Goal: Information Seeking & Learning: Learn about a topic

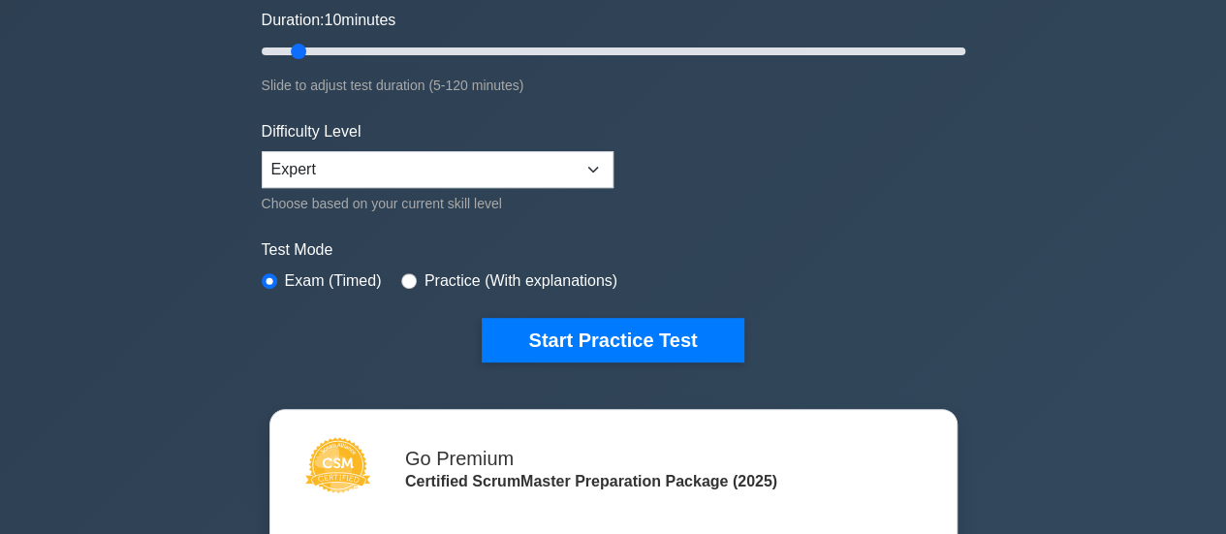
scroll to position [369, 0]
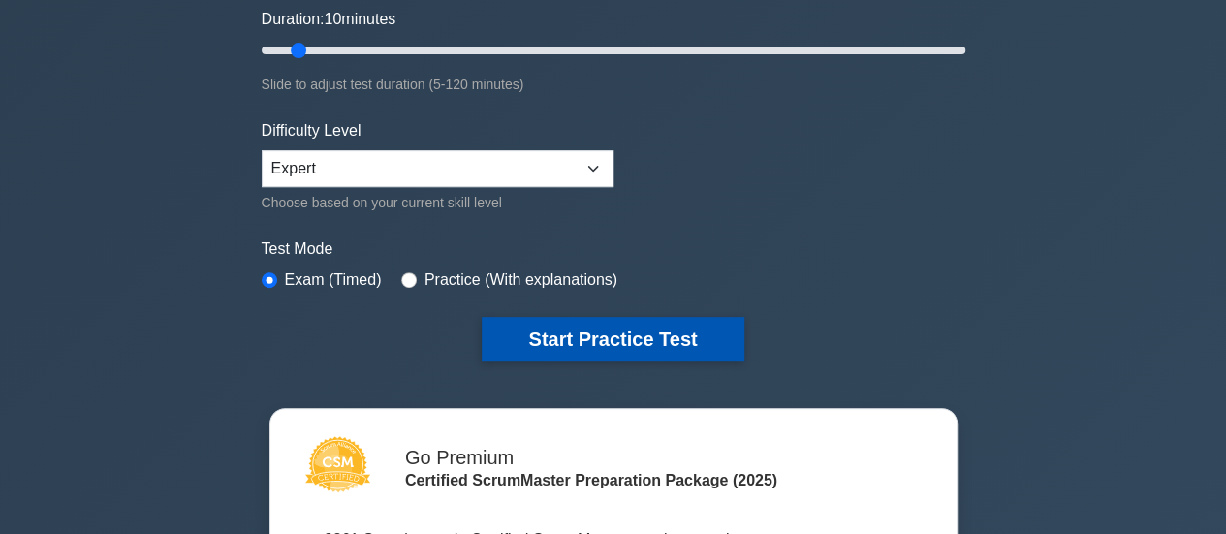
click at [562, 332] on button "Start Practice Test" at bounding box center [613, 339] width 262 height 45
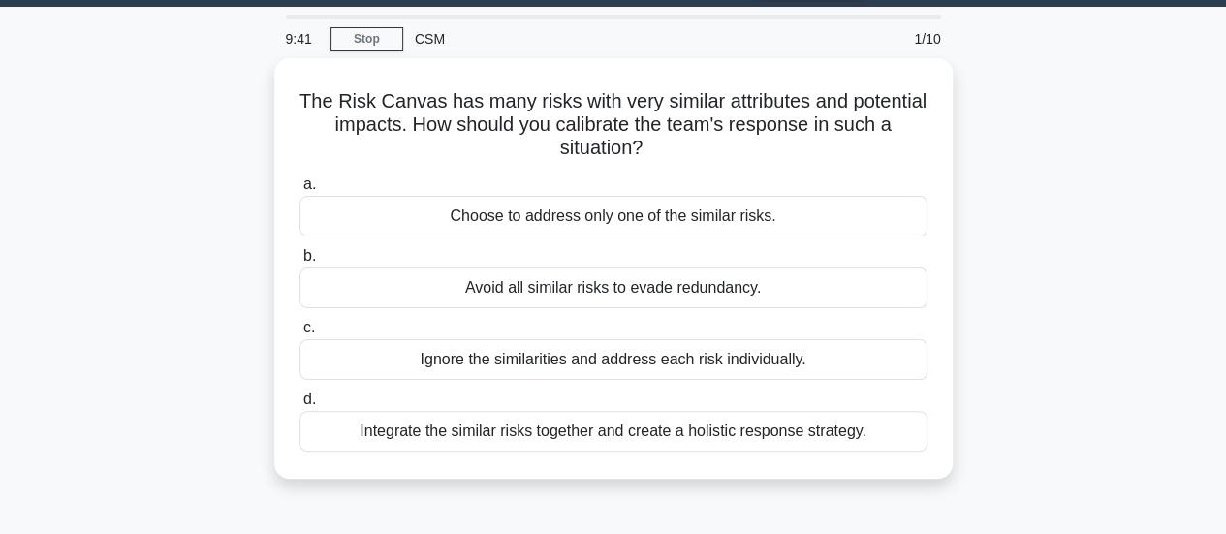
scroll to position [54, 0]
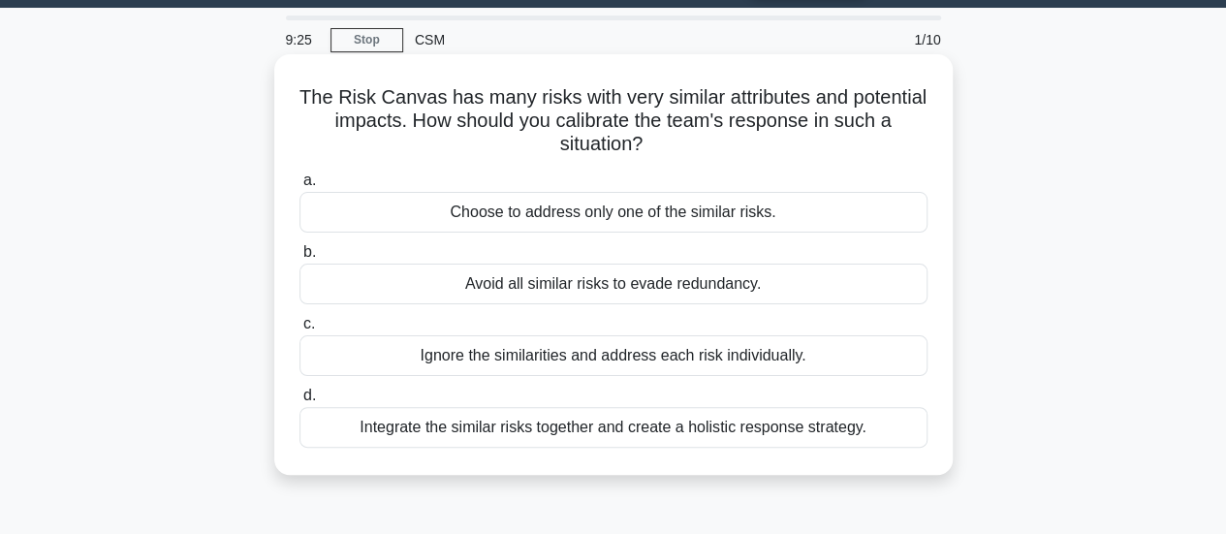
click at [717, 429] on div "Integrate the similar risks together and create a holistic response strategy." at bounding box center [614, 427] width 628 height 41
click at [300, 402] on input "d. Integrate the similar risks together and create a holistic response strategy." at bounding box center [300, 396] width 0 height 13
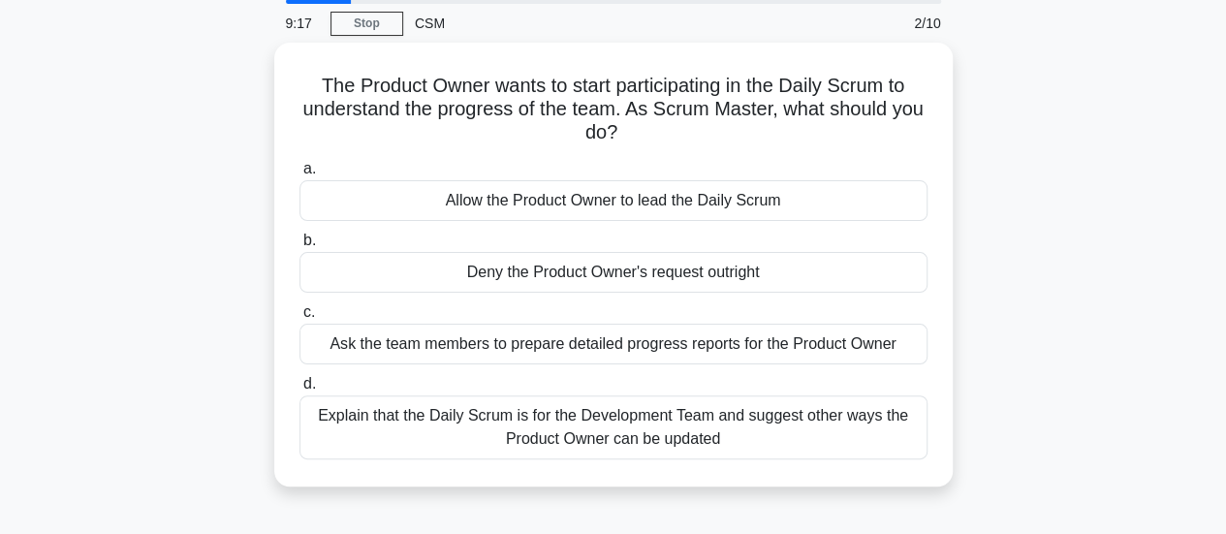
scroll to position [76, 0]
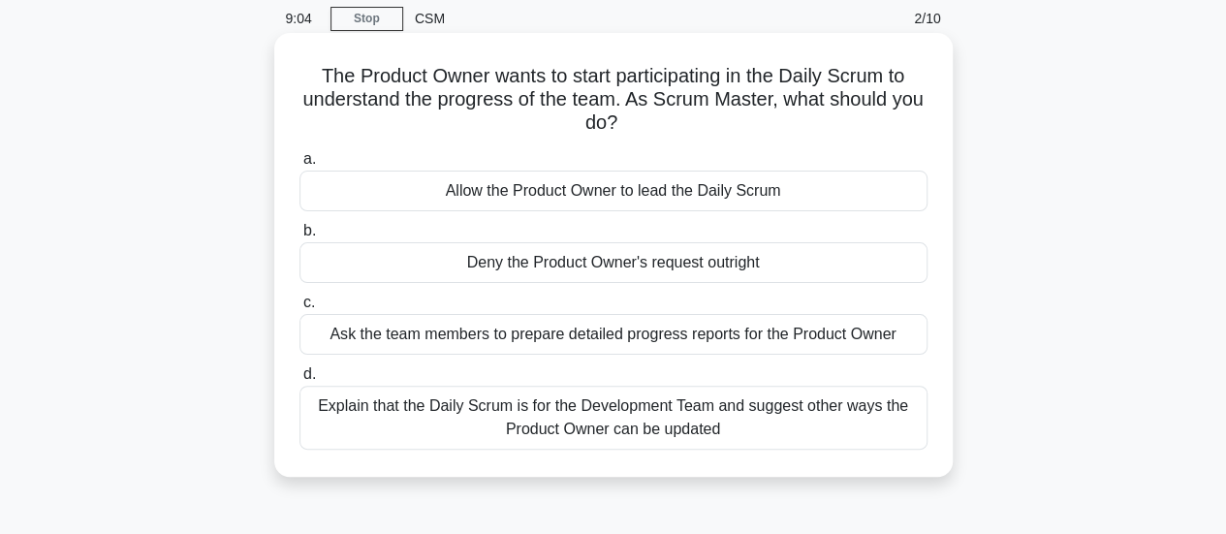
click at [731, 413] on div "Explain that the Daily Scrum is for the Development Team and suggest other ways…" at bounding box center [614, 418] width 628 height 64
click at [300, 381] on input "d. Explain that the Daily Scrum is for the Development Team and suggest other w…" at bounding box center [300, 374] width 0 height 13
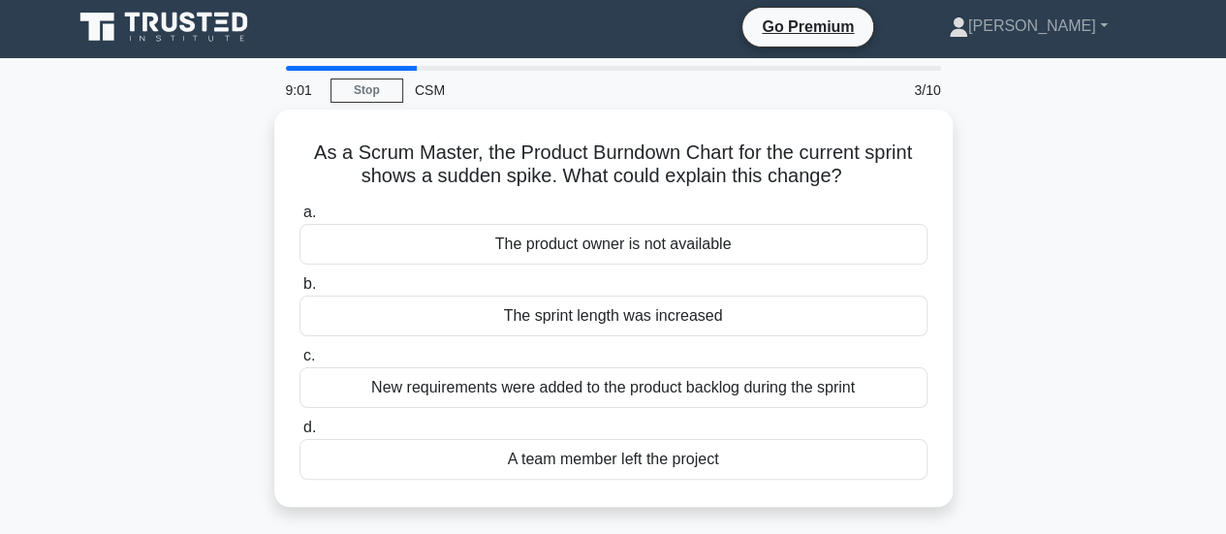
scroll to position [0, 0]
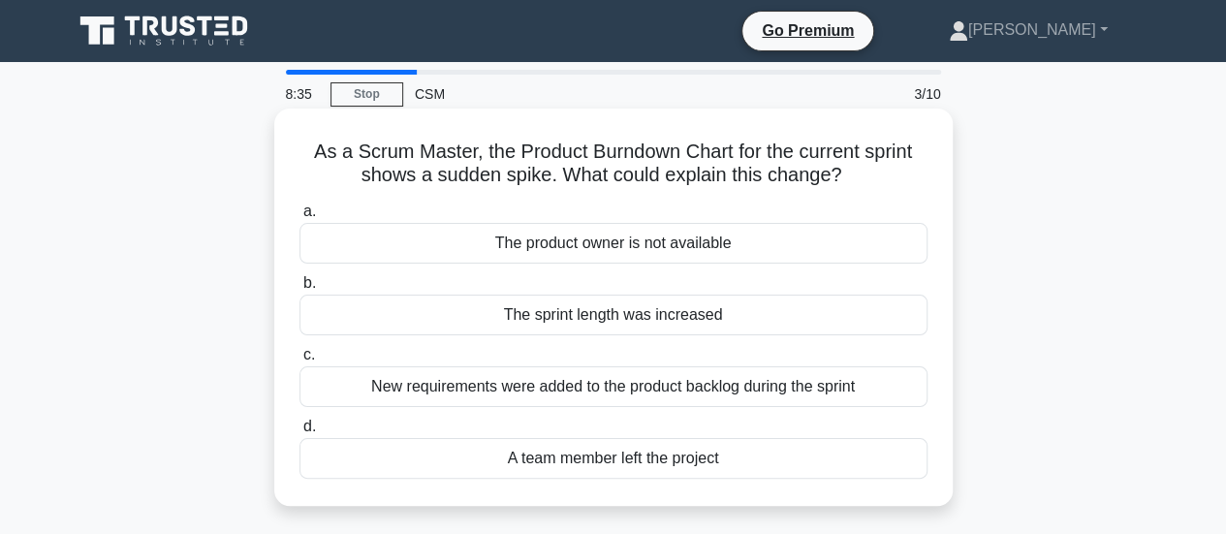
click at [702, 381] on div "New requirements were added to the product backlog during the sprint" at bounding box center [614, 386] width 628 height 41
click at [300, 362] on input "c. New requirements were added to the product backlog during the sprint" at bounding box center [300, 355] width 0 height 13
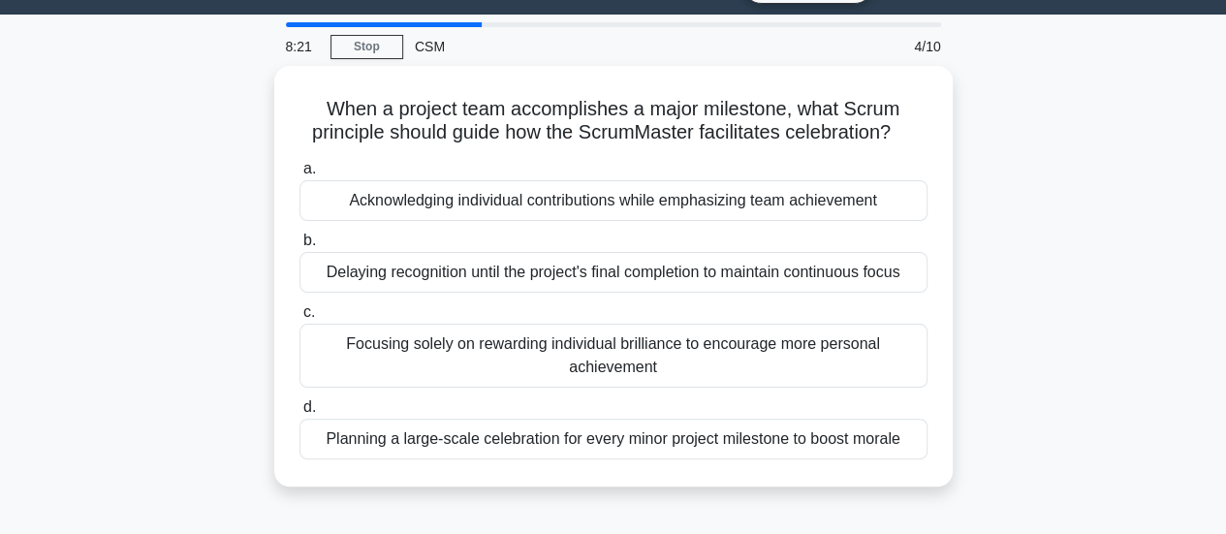
scroll to position [52, 0]
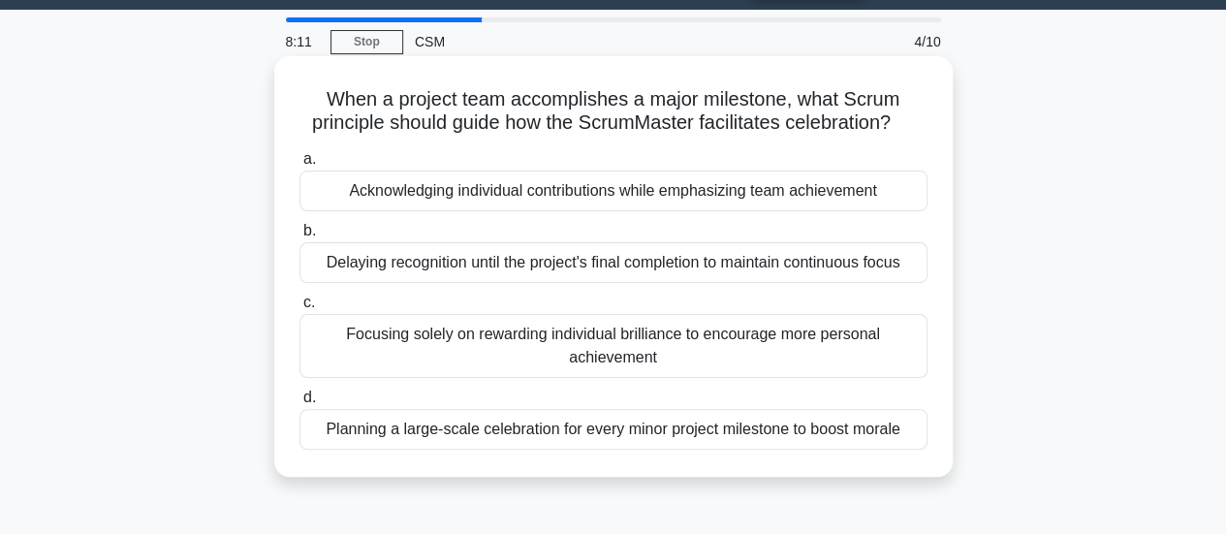
click at [806, 436] on div "Planning a large-scale celebration for every minor project milestone to boost m…" at bounding box center [614, 429] width 628 height 41
click at [300, 404] on input "d. Planning a large-scale celebration for every minor project milestone to boos…" at bounding box center [300, 398] width 0 height 13
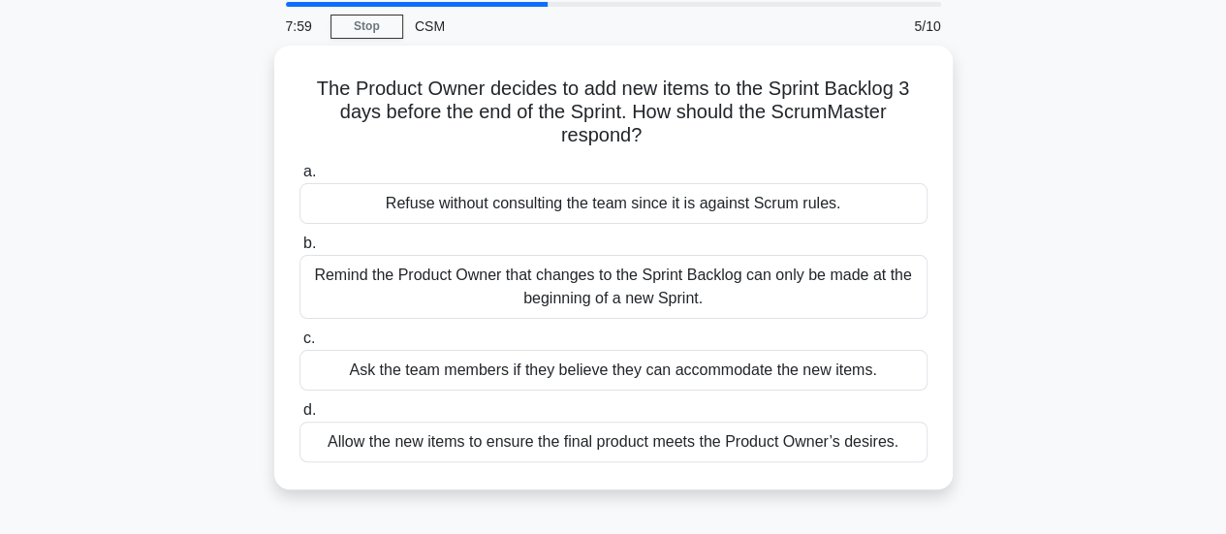
scroll to position [67, 0]
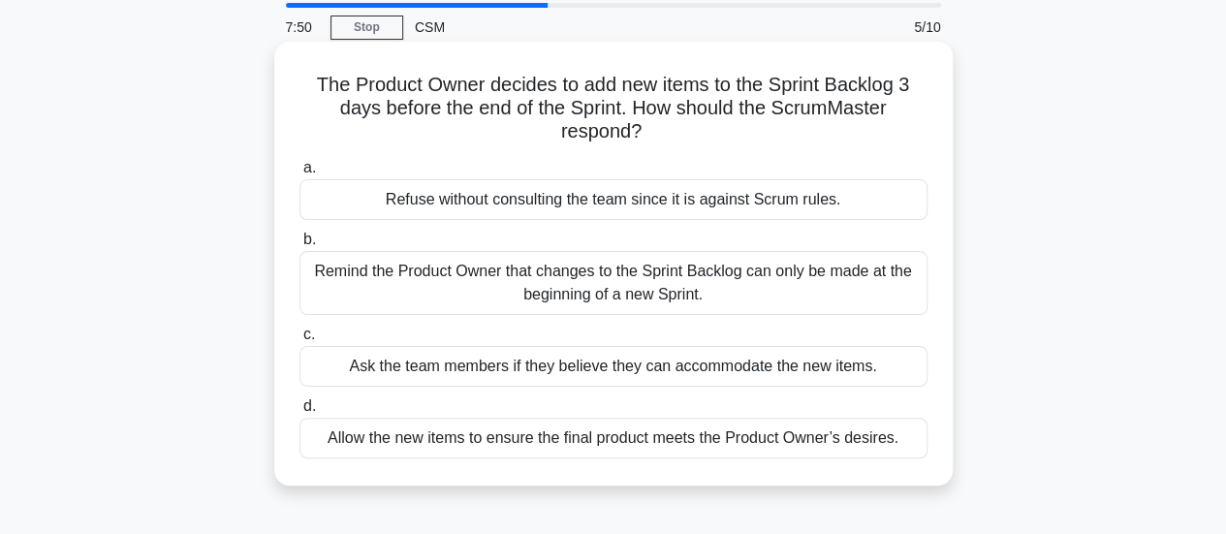
click at [650, 255] on div "Remind the Product Owner that changes to the Sprint Backlog can only be made at…" at bounding box center [614, 283] width 628 height 64
click at [300, 246] on input "b. Remind the Product Owner that changes to the Sprint Backlog can only be made…" at bounding box center [300, 240] width 0 height 13
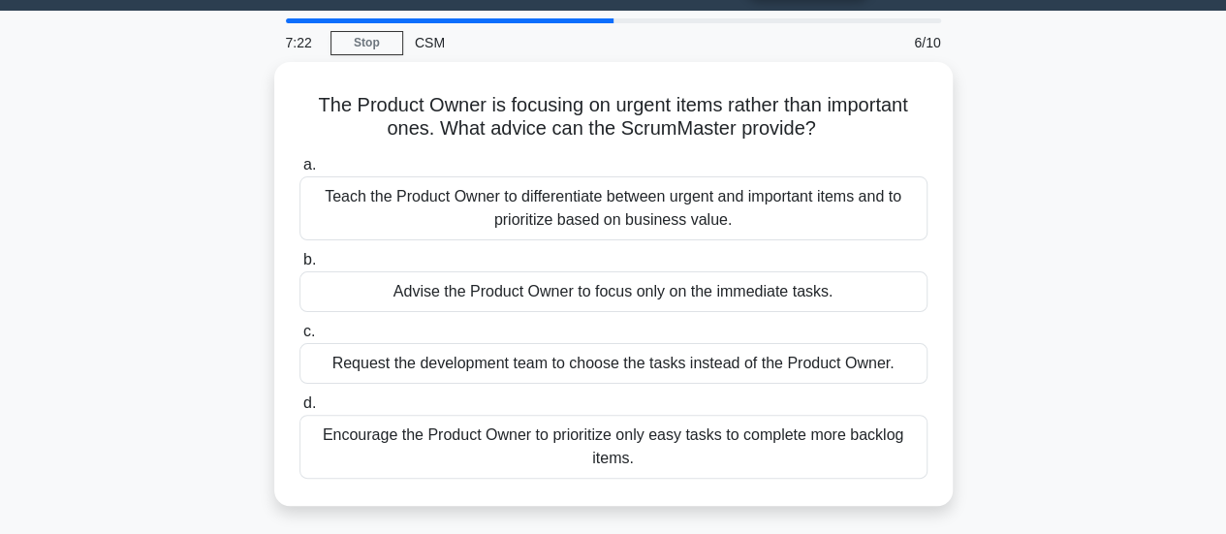
scroll to position [52, 0]
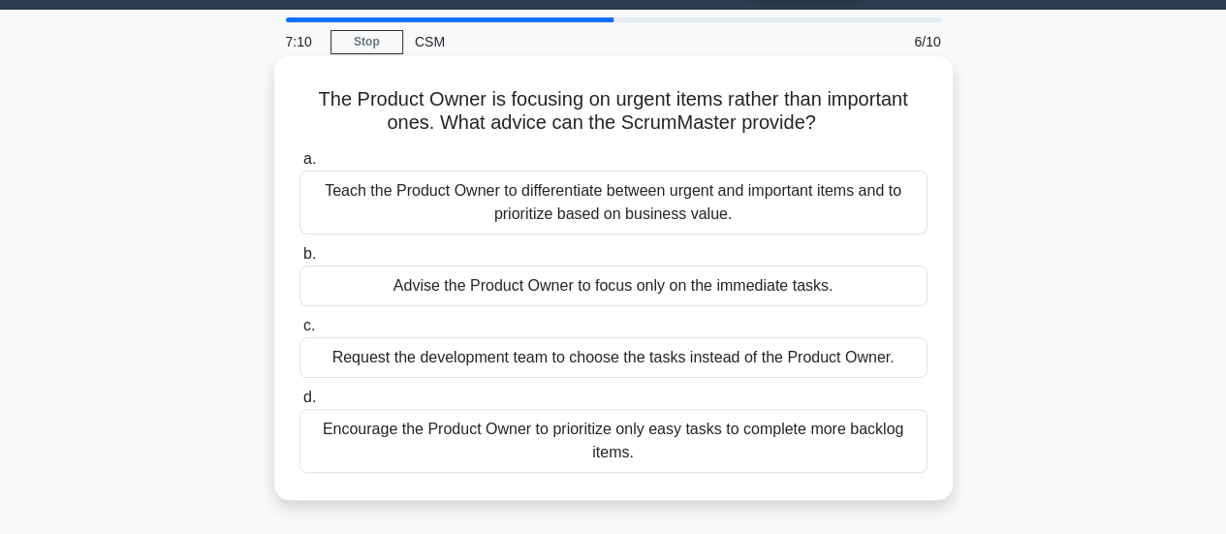
click at [734, 360] on div "Request the development team to choose the tasks instead of the Product Owner." at bounding box center [614, 357] width 628 height 41
click at [300, 332] on input "c. Request the development team to choose the tasks instead of the Product Owne…" at bounding box center [300, 326] width 0 height 13
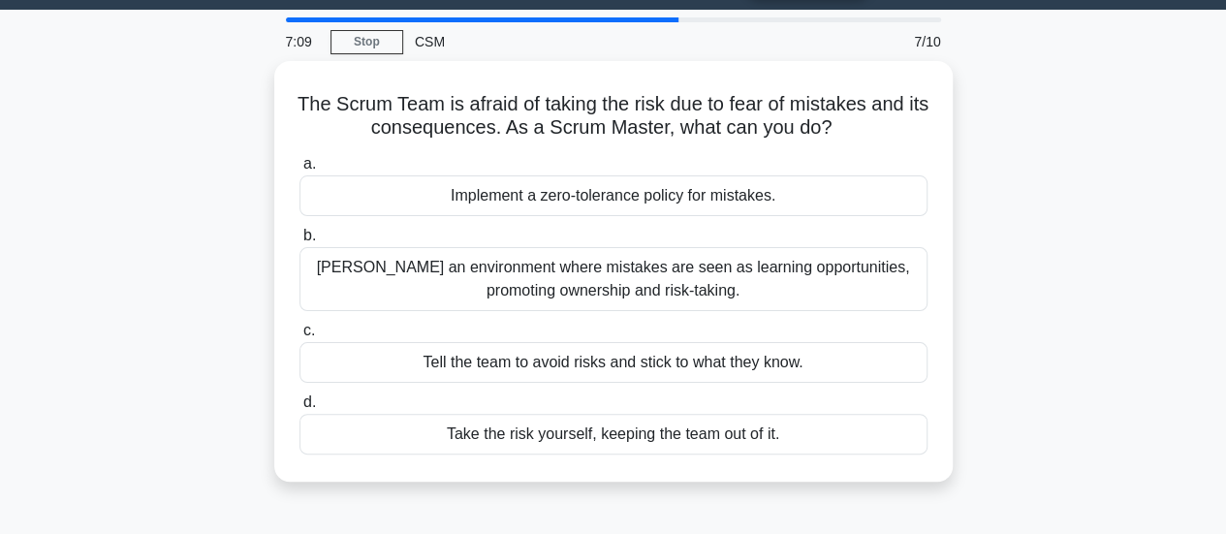
scroll to position [0, 0]
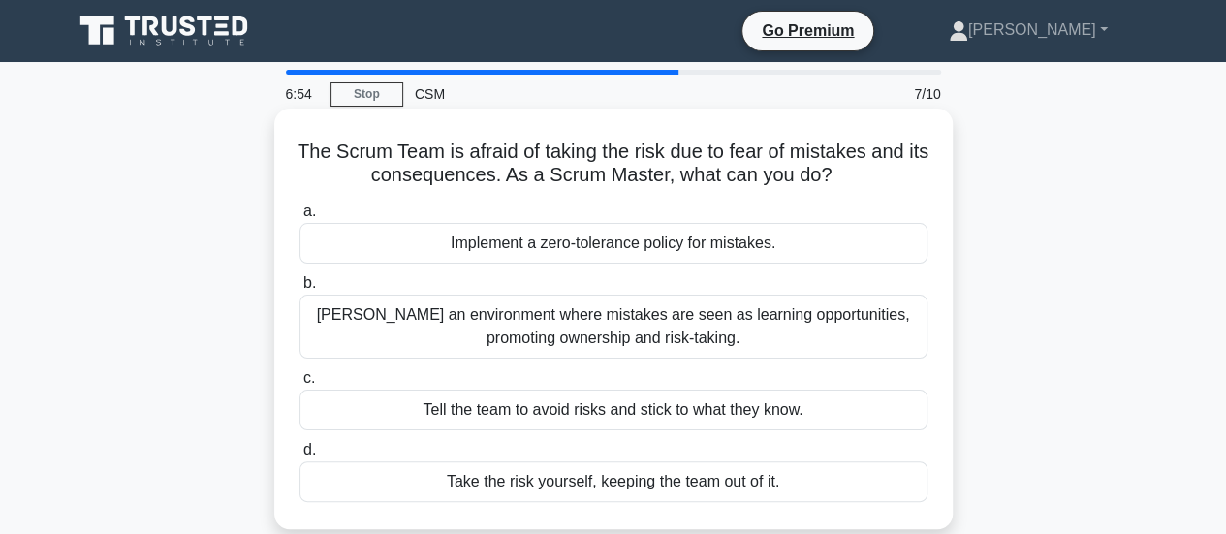
click at [817, 322] on div "Foster an environment where mistakes are seen as learning opportunities, promot…" at bounding box center [614, 327] width 628 height 64
click at [300, 290] on input "b. Foster an environment where mistakes are seen as learning opportunities, pro…" at bounding box center [300, 283] width 0 height 13
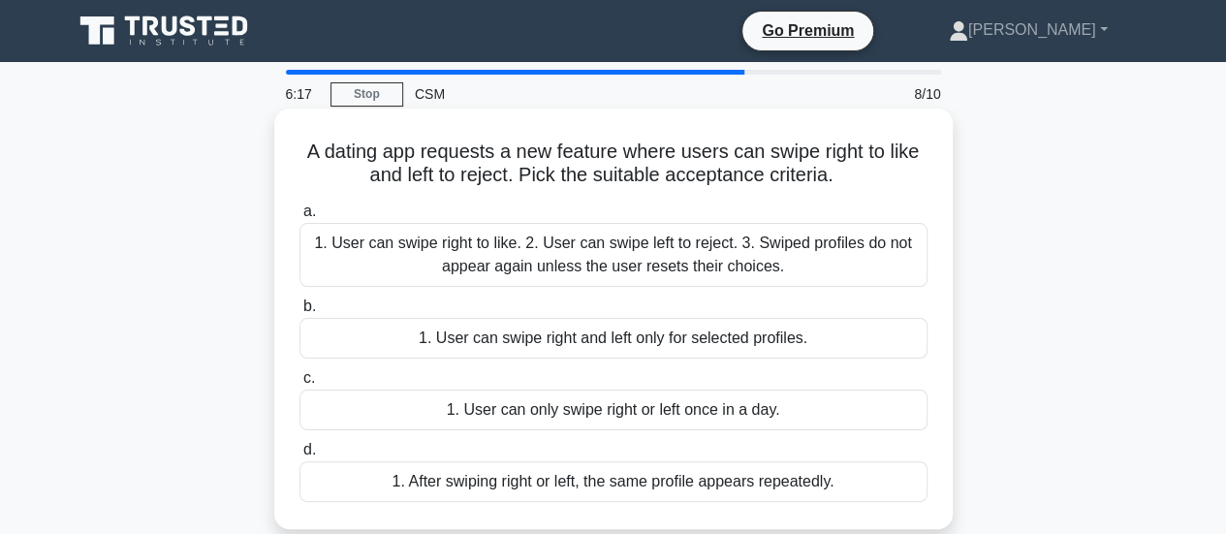
click at [732, 251] on div "1. User can swipe right to like. 2. User can swipe left to reject. 3. Swiped pr…" at bounding box center [614, 255] width 628 height 64
click at [300, 218] on input "a. 1. User can swipe right to like. 2. User can swipe left to reject. 3. Swiped…" at bounding box center [300, 212] width 0 height 13
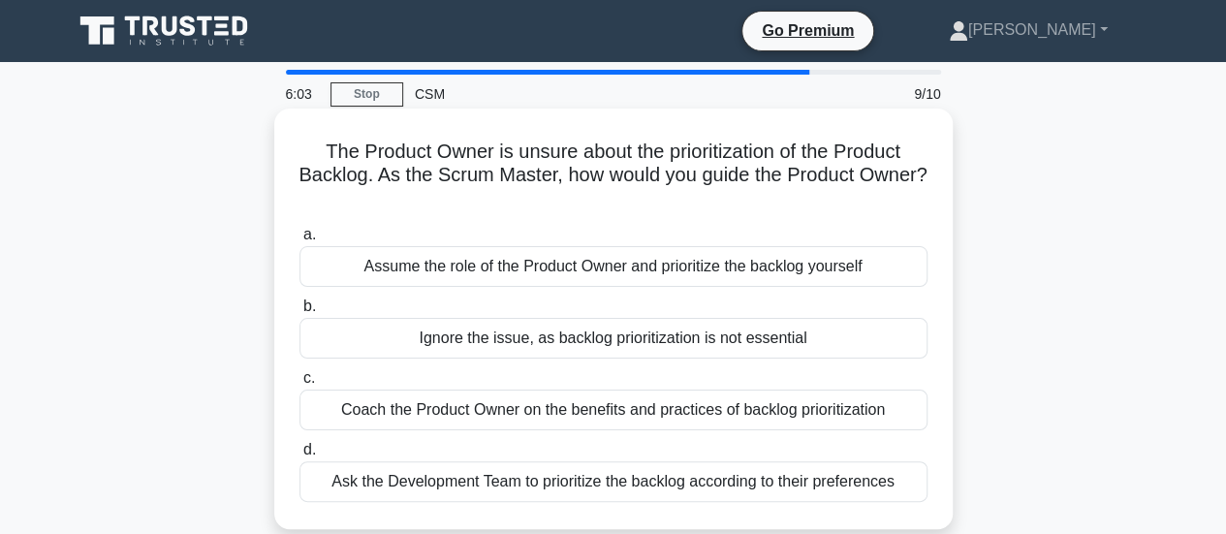
click at [831, 490] on div "Ask the Development Team to prioritize the backlog according to their preferenc…" at bounding box center [614, 481] width 628 height 41
click at [300, 457] on input "d. Ask the Development Team to prioritize the backlog according to their prefer…" at bounding box center [300, 450] width 0 height 13
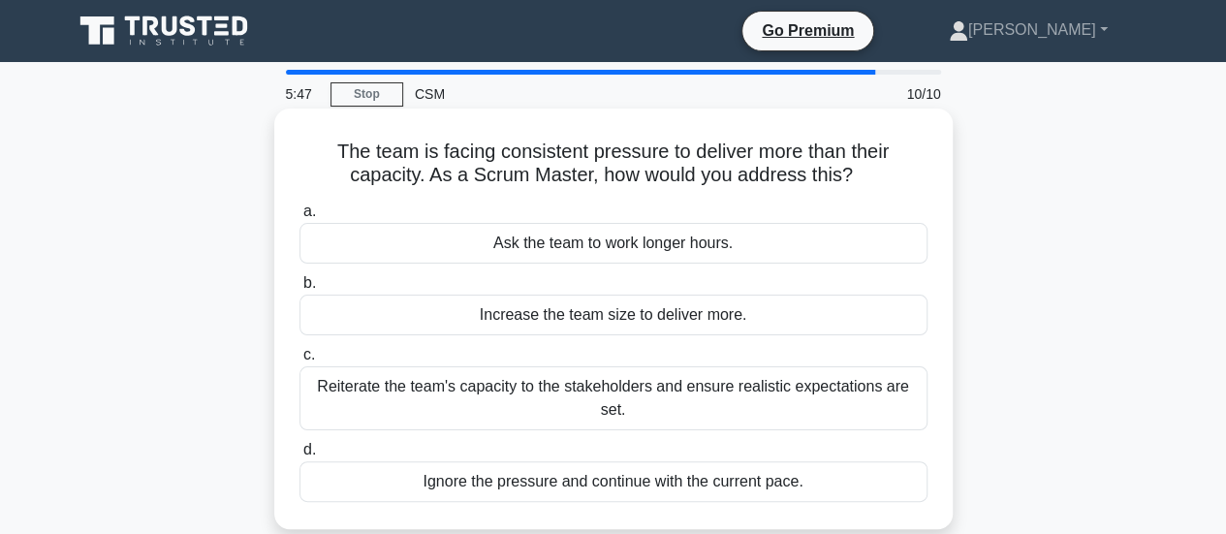
click at [783, 396] on div "Reiterate the team's capacity to the stakeholders and ensure realistic expectat…" at bounding box center [614, 398] width 628 height 64
click at [300, 362] on input "c. Reiterate the team's capacity to the stakeholders and ensure realistic expec…" at bounding box center [300, 355] width 0 height 13
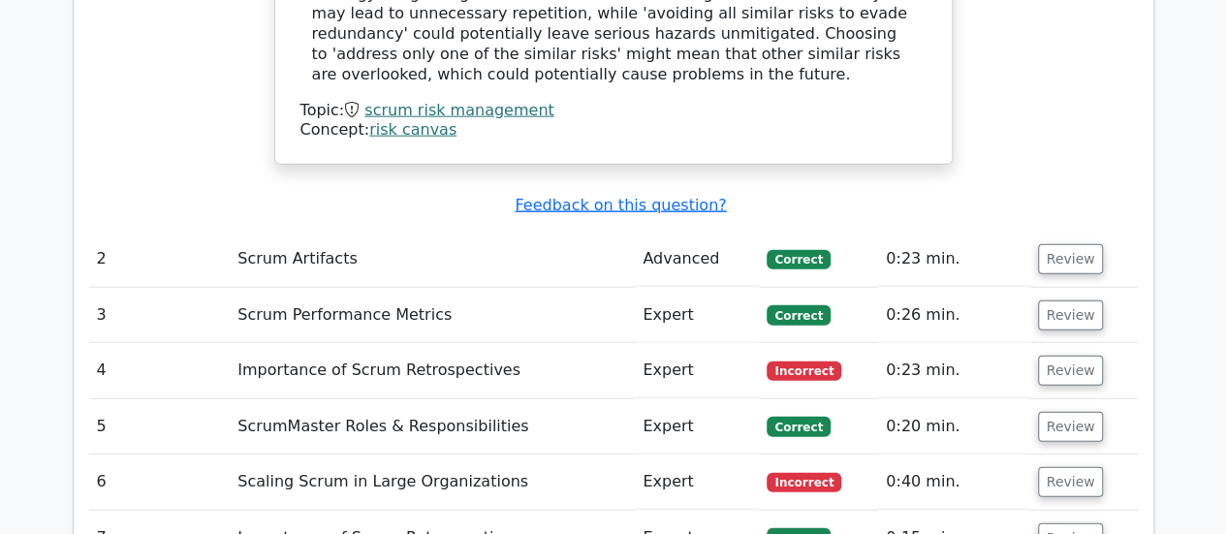
scroll to position [2283, 0]
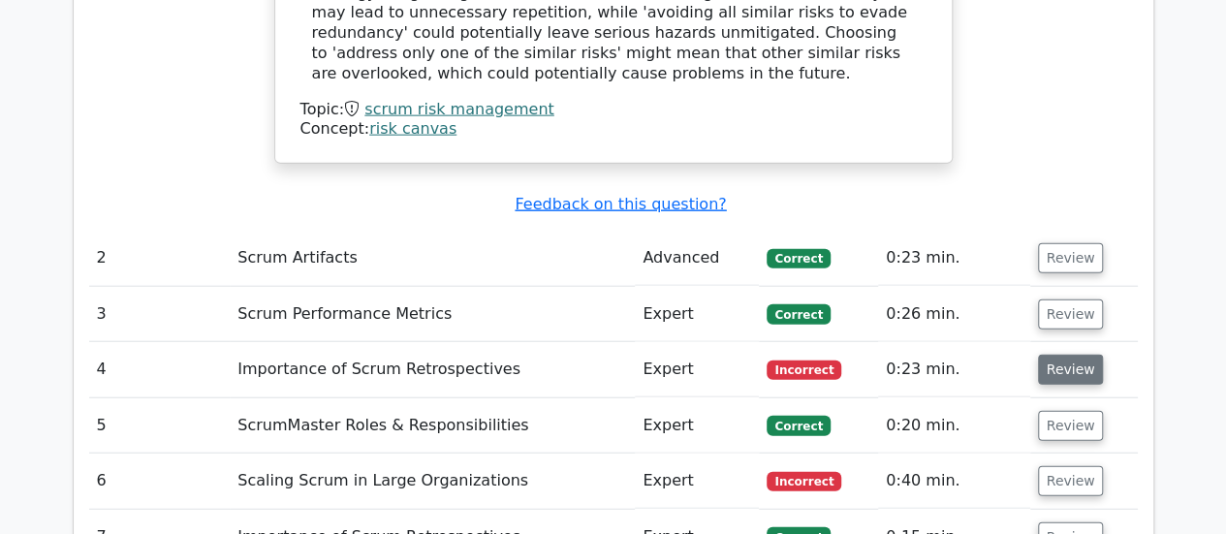
click at [1062, 355] on button "Review" at bounding box center [1071, 370] width 66 height 30
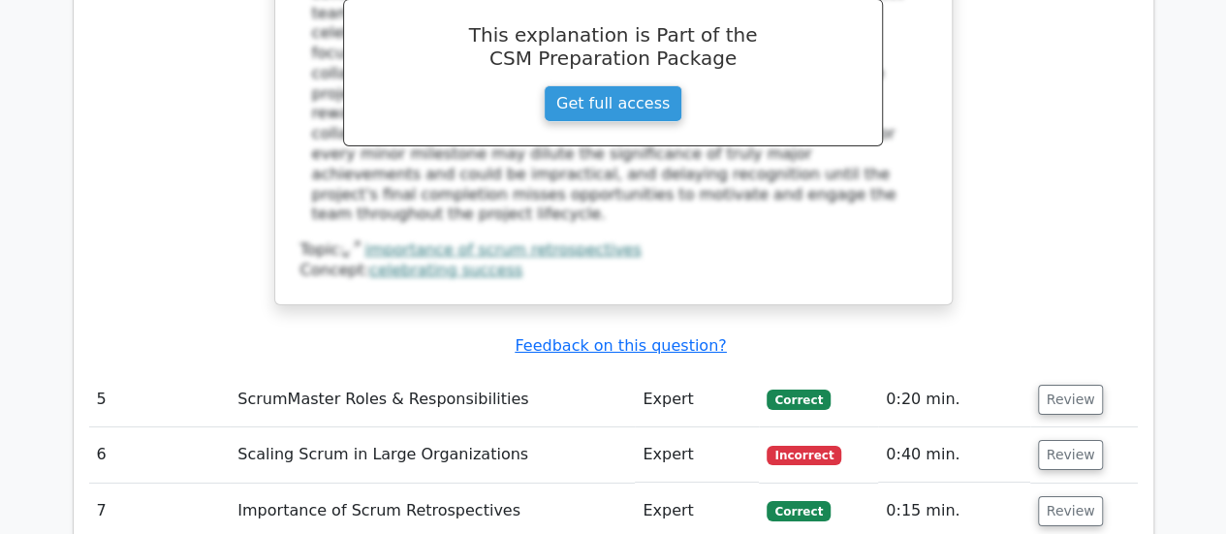
scroll to position [3223, 0]
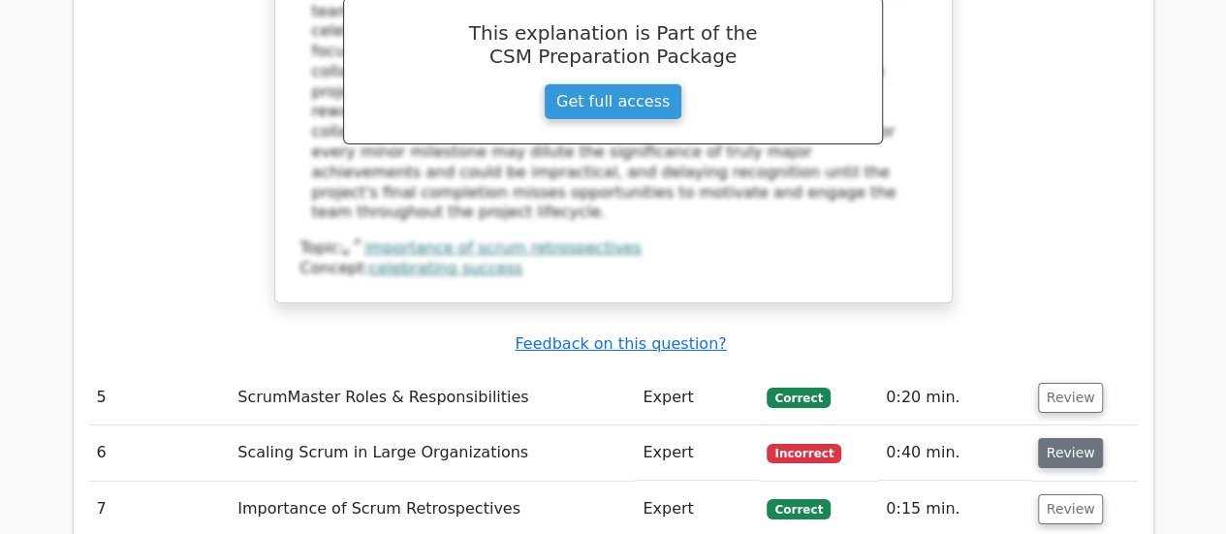
click at [1069, 438] on button "Review" at bounding box center [1071, 453] width 66 height 30
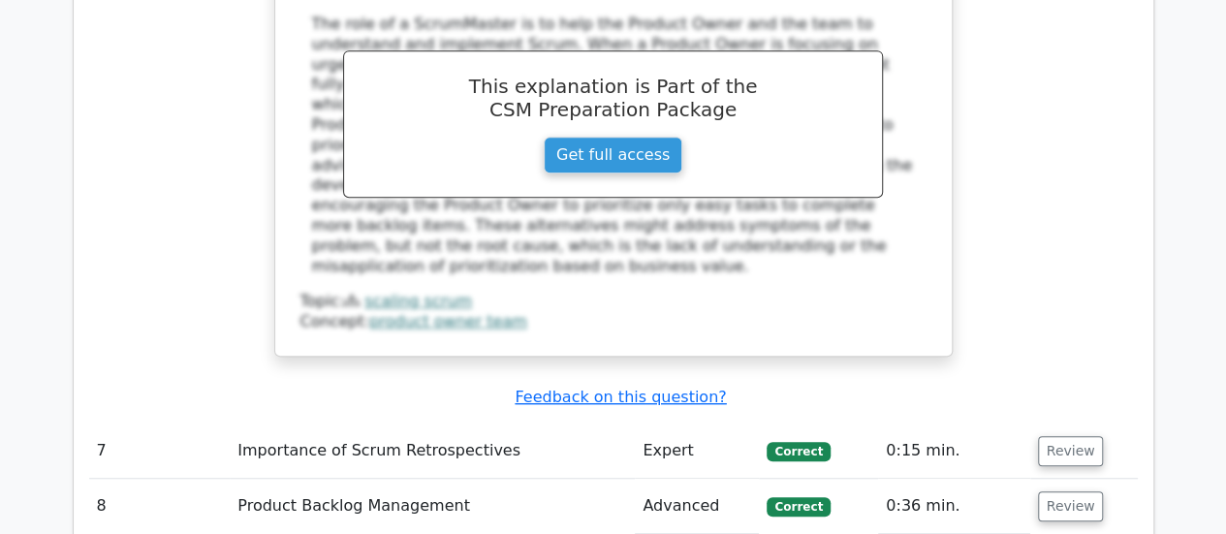
scroll to position [4195, 0]
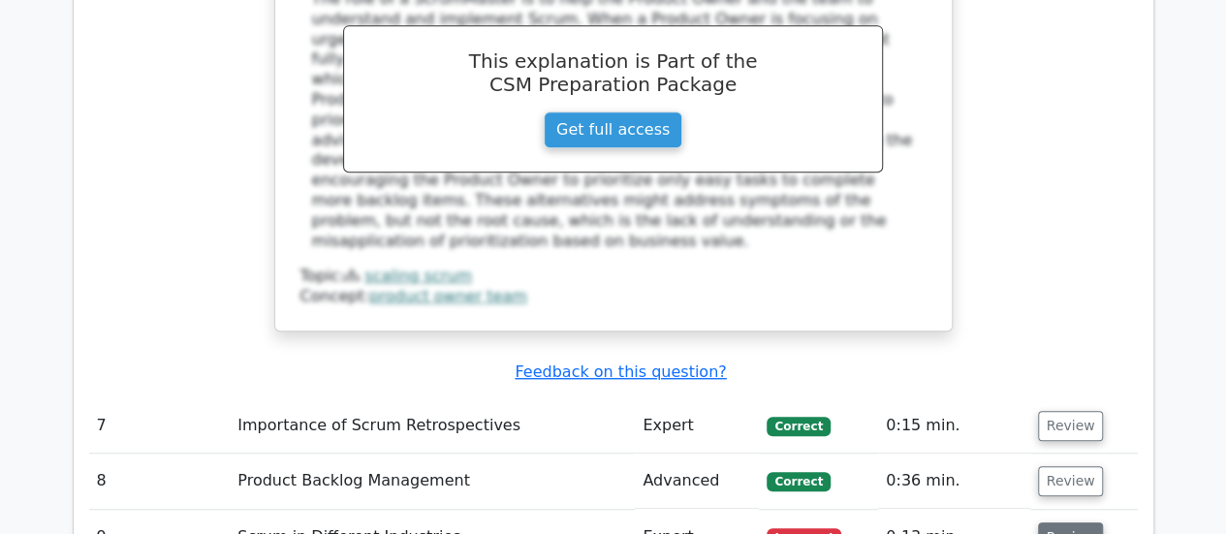
click at [1068, 522] on button "Review" at bounding box center [1071, 537] width 66 height 30
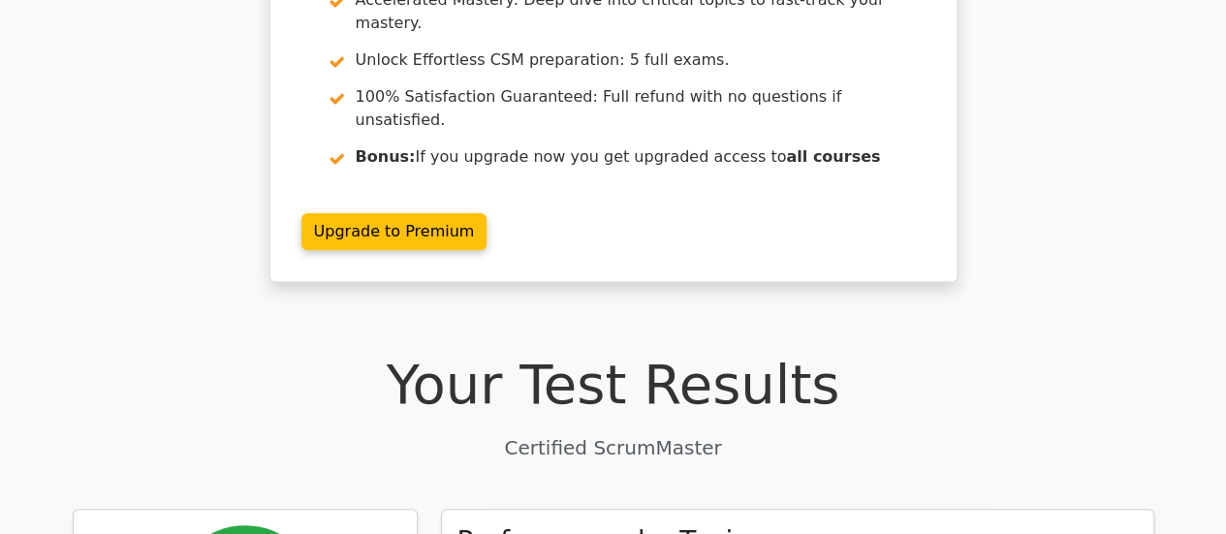
scroll to position [0, 0]
